Goal: Find specific page/section: Find specific page/section

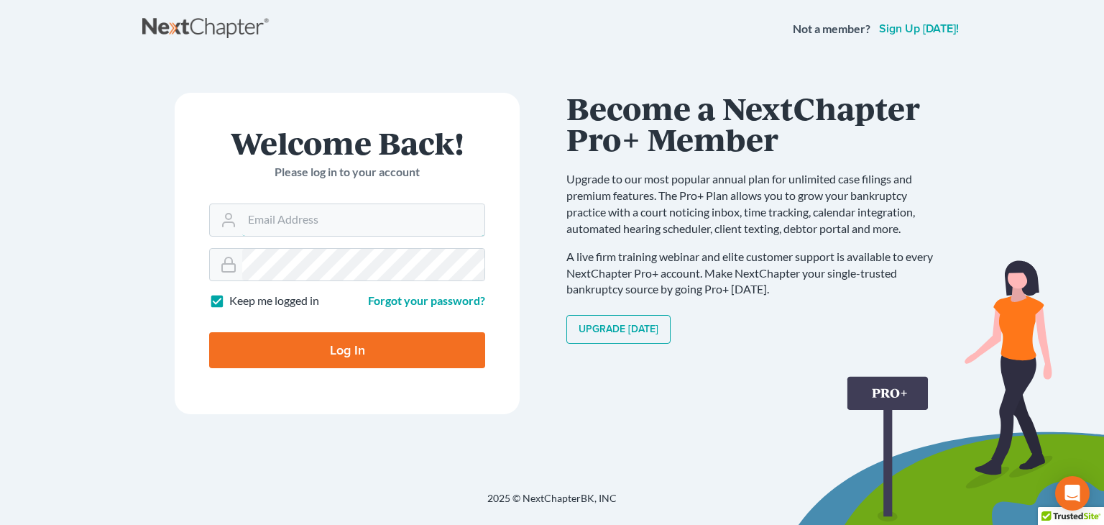
type input "[EMAIL_ADDRESS][DOMAIN_NAME]"
click at [376, 362] on input "Log In" at bounding box center [347, 350] width 276 height 36
type input "Thinking..."
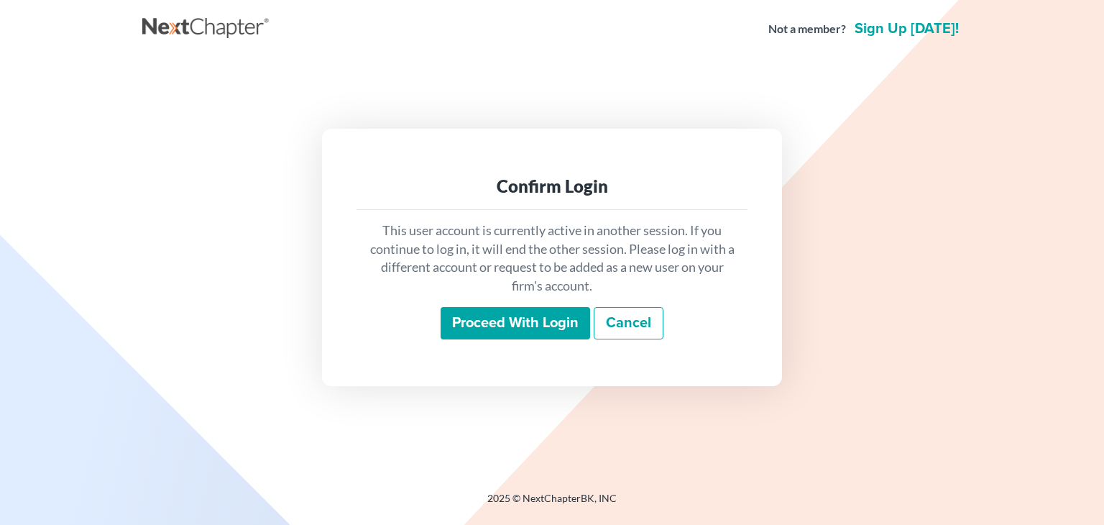
click at [463, 328] on input "Proceed with login" at bounding box center [516, 323] width 150 height 33
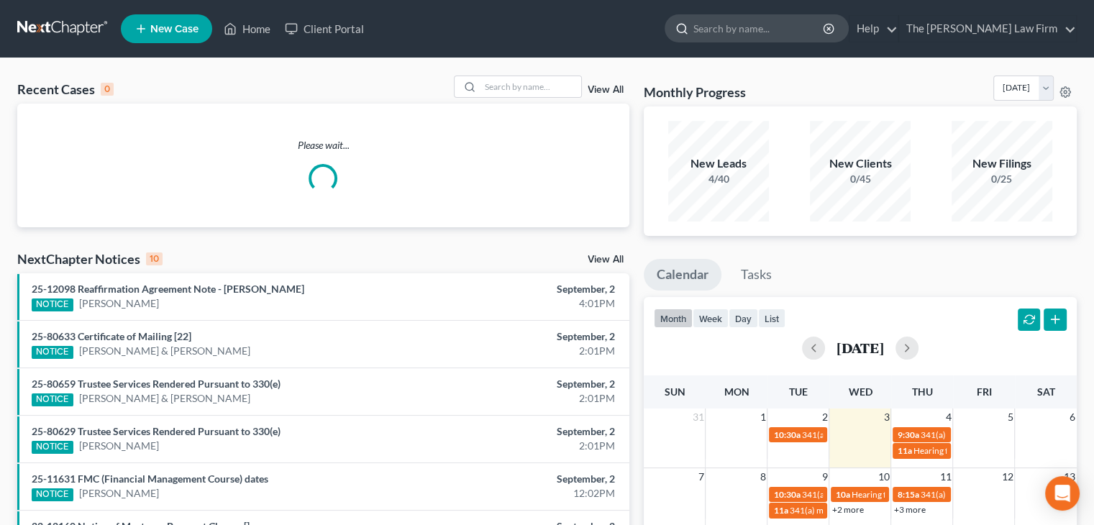
drag, startPoint x: 800, startPoint y: 29, endPoint x: 794, endPoint y: 21, distance: 9.8
click at [795, 22] on input "search" at bounding box center [759, 28] width 132 height 27
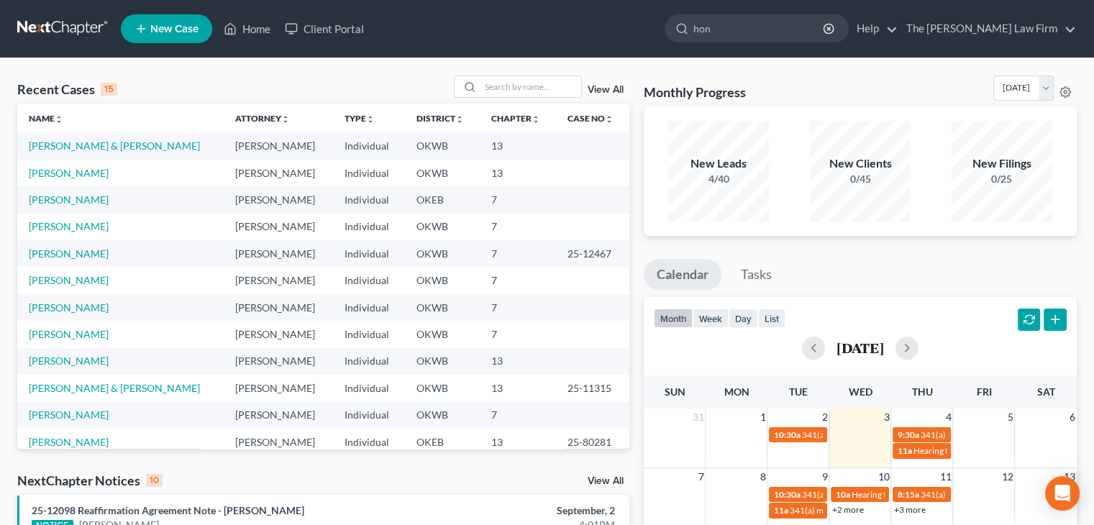
type input "hong"
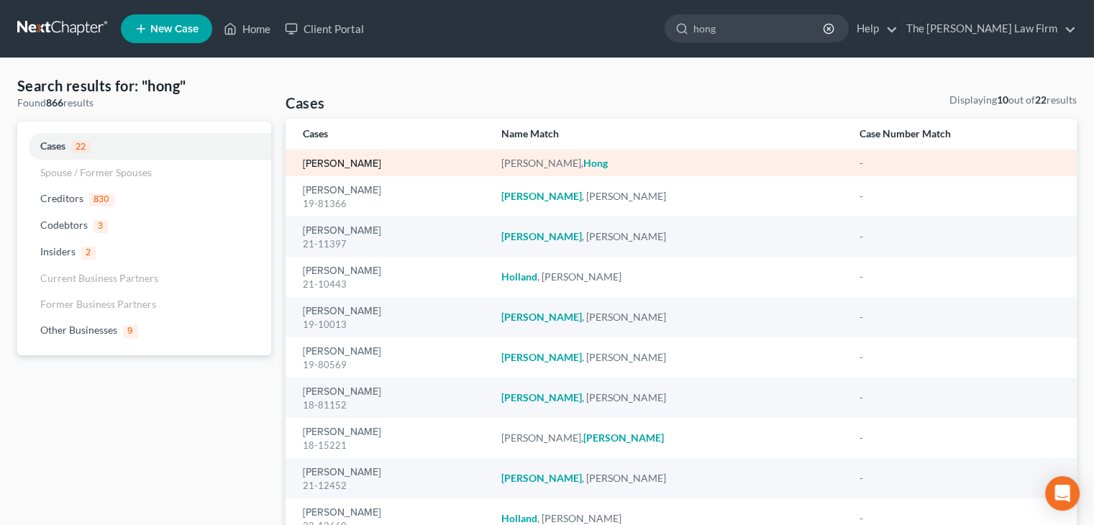
click at [344, 161] on link "[PERSON_NAME]" at bounding box center [342, 164] width 78 height 10
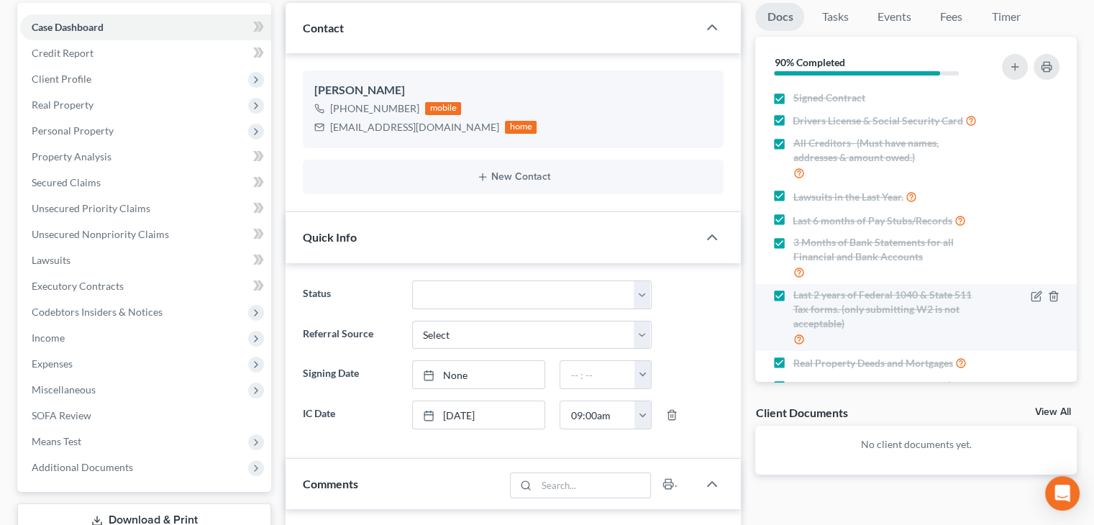
scroll to position [216, 0]
